Goal: Navigation & Orientation: Find specific page/section

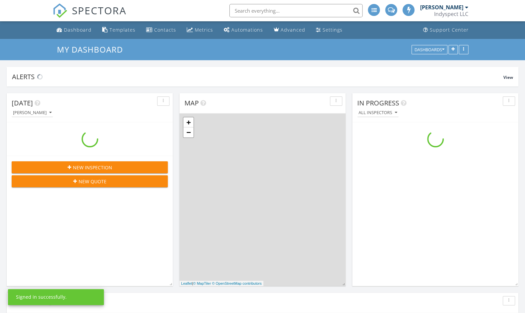
scroll to position [766, 535]
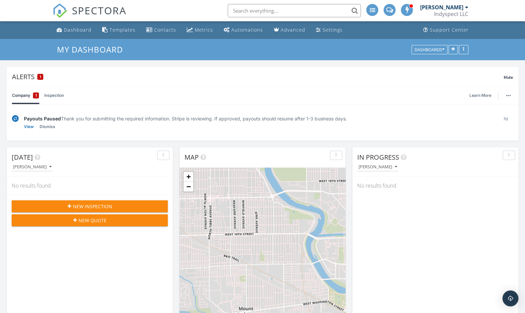
click at [410, 7] on span at bounding box center [407, 10] width 7 height 6
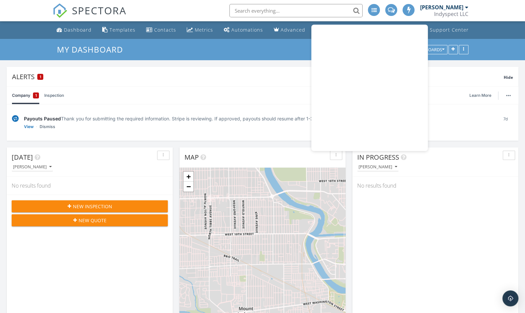
click at [468, 5] on div at bounding box center [466, 7] width 3 height 5
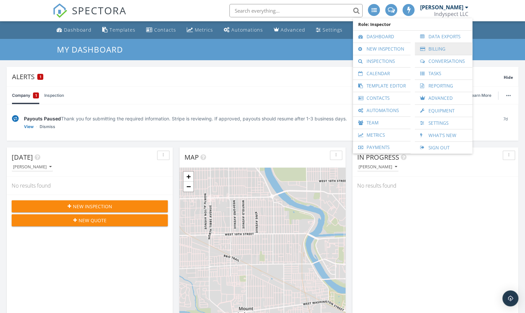
click at [445, 49] on link "Billing" at bounding box center [443, 49] width 51 height 12
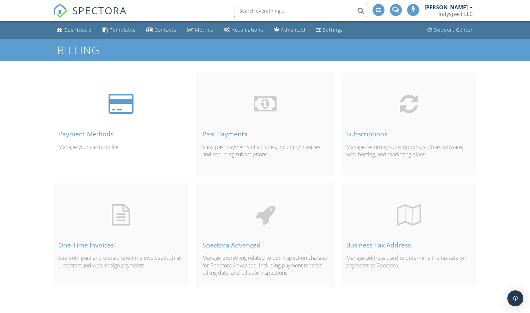
click at [131, 135] on div "Payment Methods" at bounding box center [120, 133] width 125 height 7
click at [406, 134] on div "Subscriptions" at bounding box center [408, 133] width 125 height 7
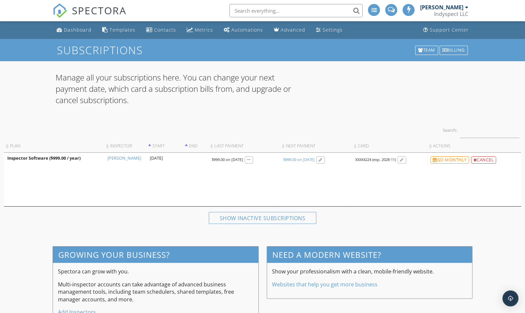
click at [406, 134] on div "Search: Plan Inspector Start End Last Payment Next Payment Card Actions Inspect…" at bounding box center [262, 163] width 517 height 87
click at [70, 29] on div "Dashboard" at bounding box center [78, 30] width 28 height 6
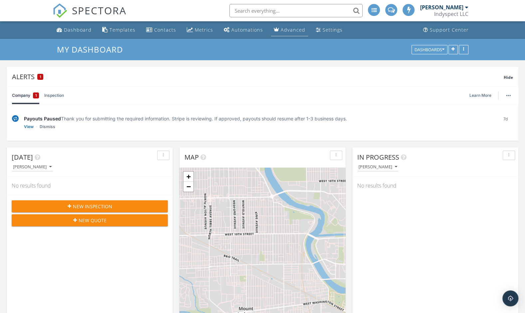
click at [287, 33] on link "Advanced" at bounding box center [289, 30] width 37 height 12
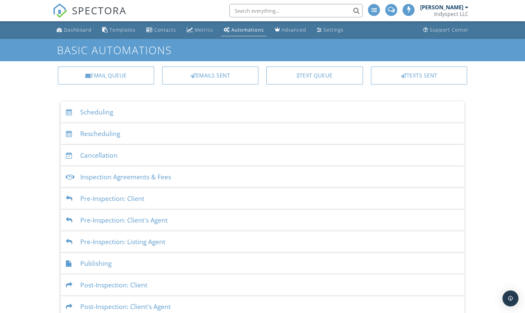
click at [104, 114] on div "Scheduling" at bounding box center [263, 113] width 404 height 22
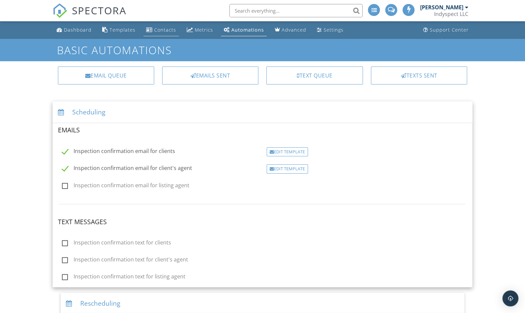
click at [164, 33] on link "Contacts" at bounding box center [160, 30] width 35 height 12
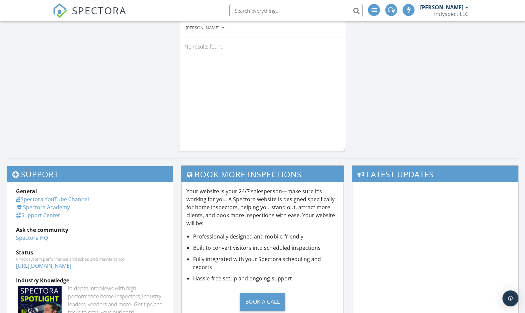
scroll to position [826, 0]
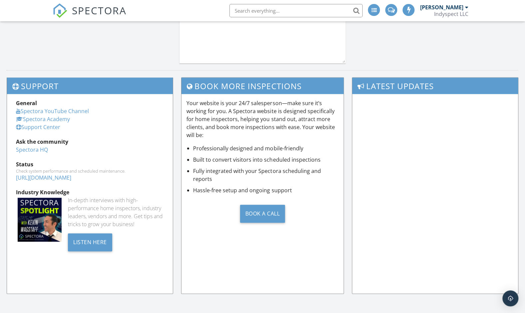
click at [60, 119] on link "Spectora Academy" at bounding box center [43, 118] width 54 height 7
